Goal: Task Accomplishment & Management: Manage account settings

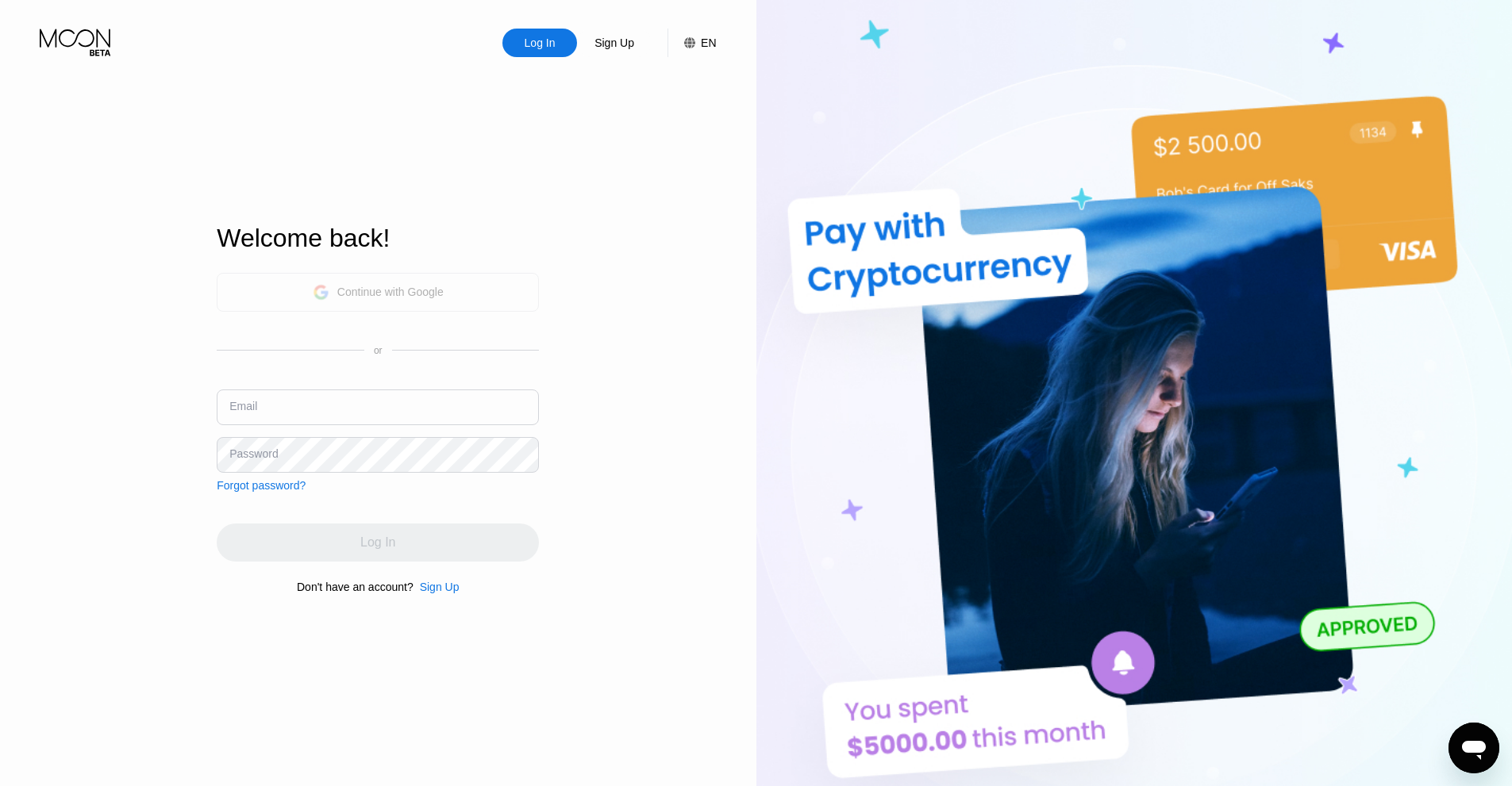
click at [400, 288] on div "Continue with Google" at bounding box center [390, 292] width 106 height 12
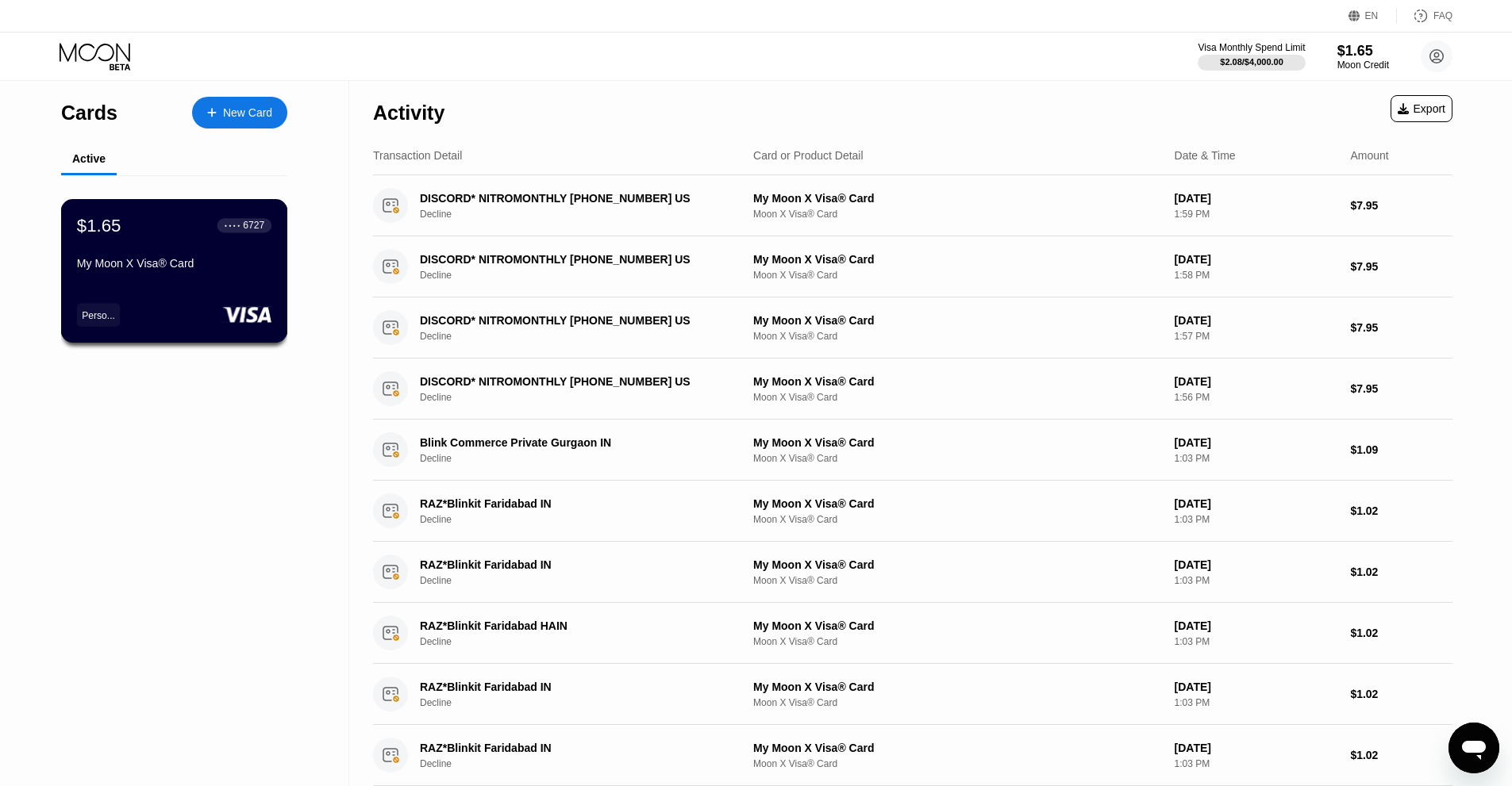
click at [227, 259] on div "$1.65 ● ● ● ● 6727 My Moon X Visa® Card" at bounding box center [174, 245] width 195 height 61
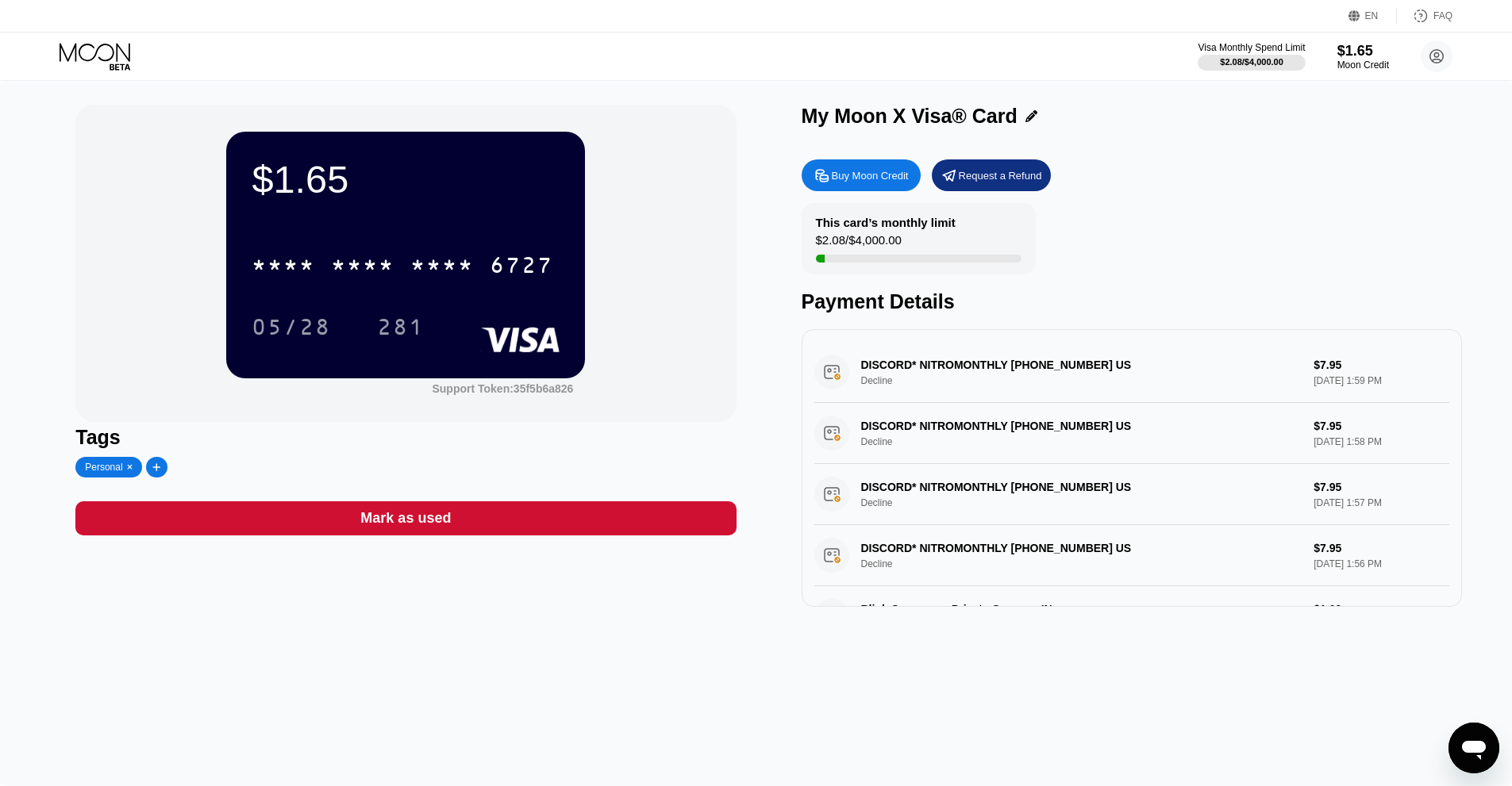
click at [429, 258] on div "* * * * * * * * * * * * 6727" at bounding box center [402, 265] width 320 height 40
